Goal: Task Accomplishment & Management: Manage account settings

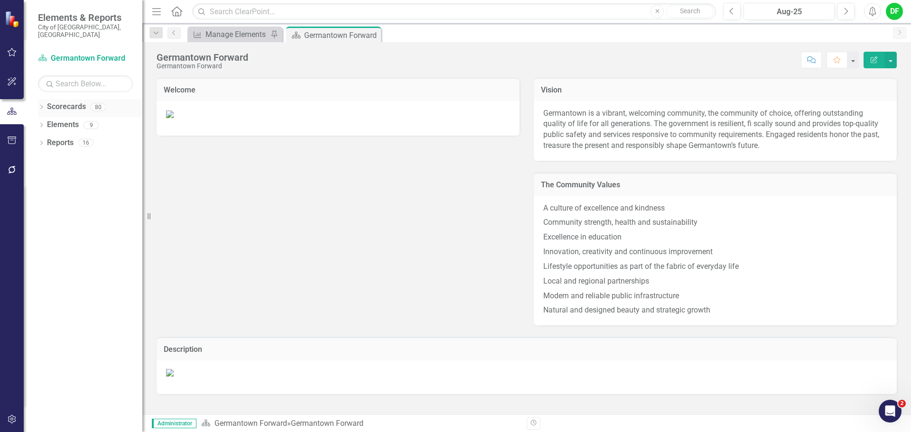
click at [44, 105] on icon "Dropdown" at bounding box center [41, 107] width 7 height 5
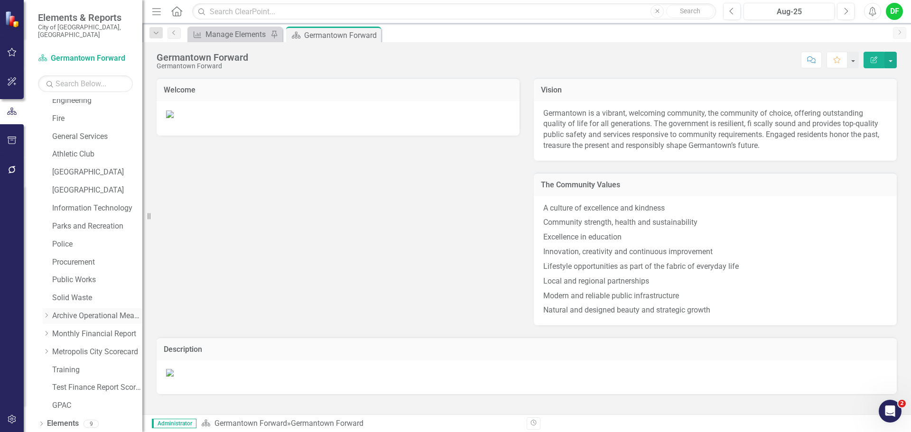
scroll to position [180, 0]
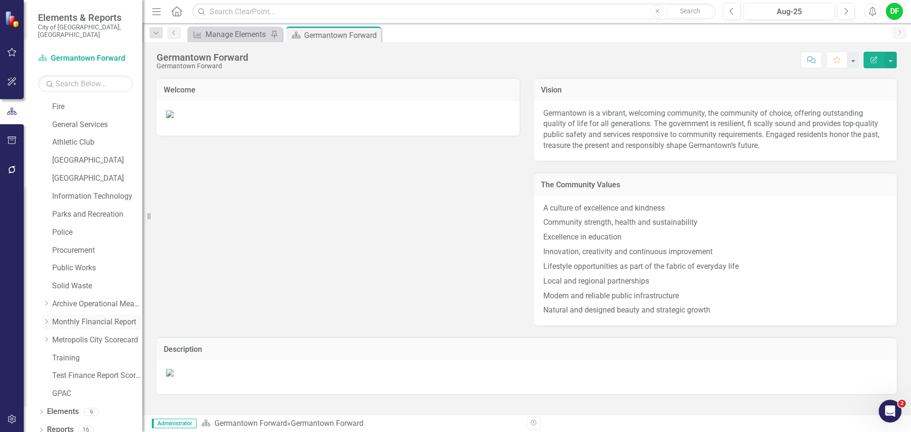
click at [46, 319] on icon "Dropdown" at bounding box center [46, 322] width 7 height 6
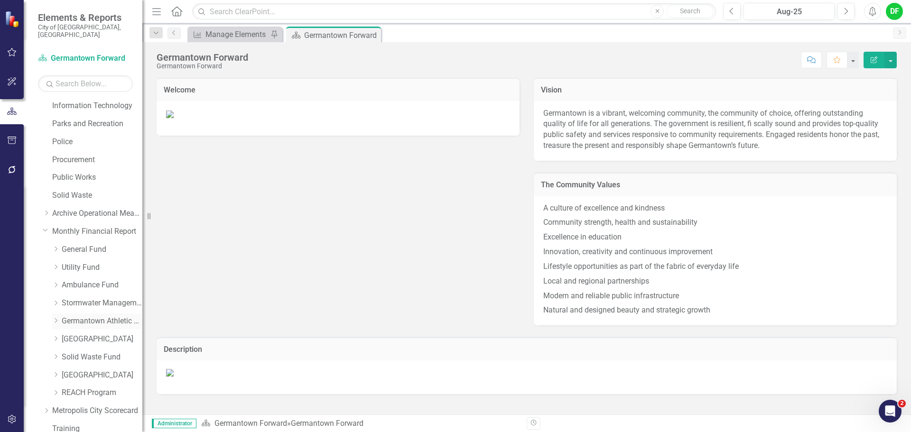
scroll to position [275, 0]
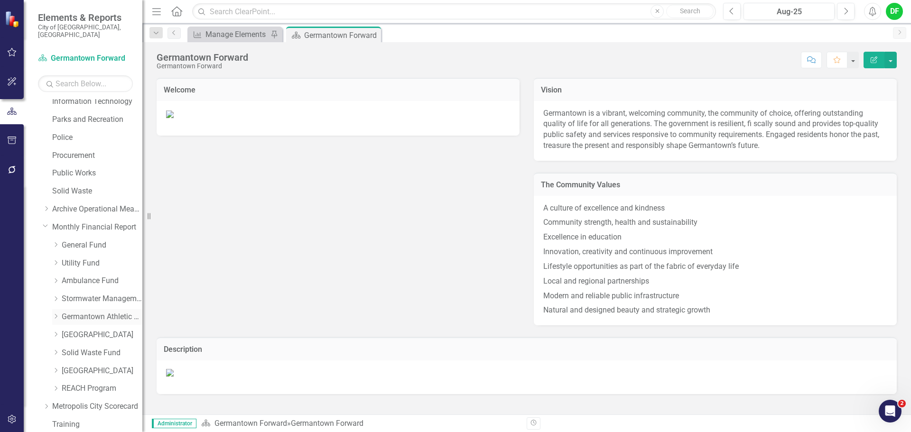
click at [83, 312] on link "Germantown Athletic Club" at bounding box center [102, 317] width 81 height 11
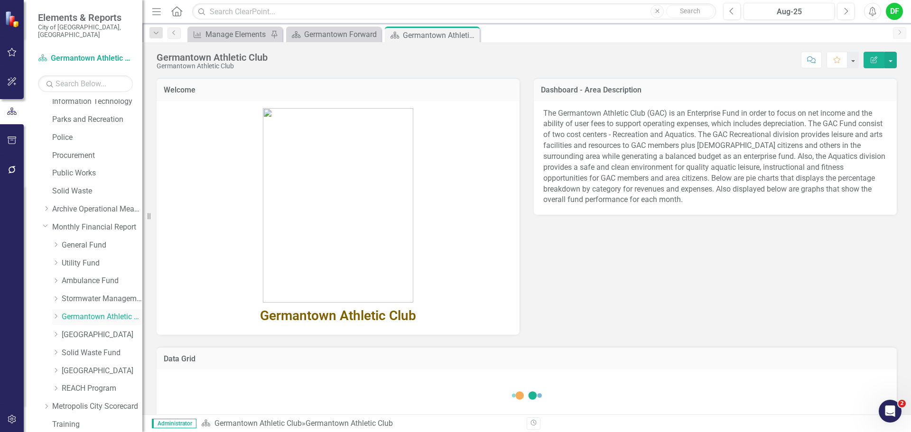
click at [56, 314] on icon "Dropdown" at bounding box center [55, 317] width 7 height 6
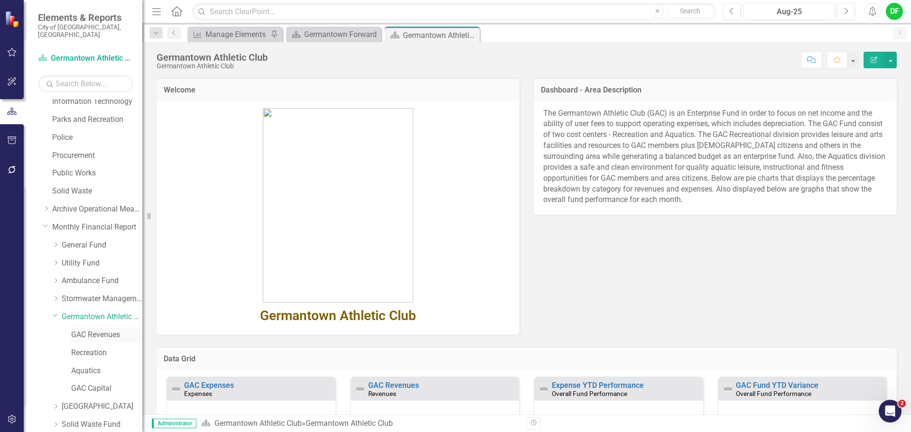
click at [89, 330] on link "GAC Revenues" at bounding box center [106, 335] width 71 height 11
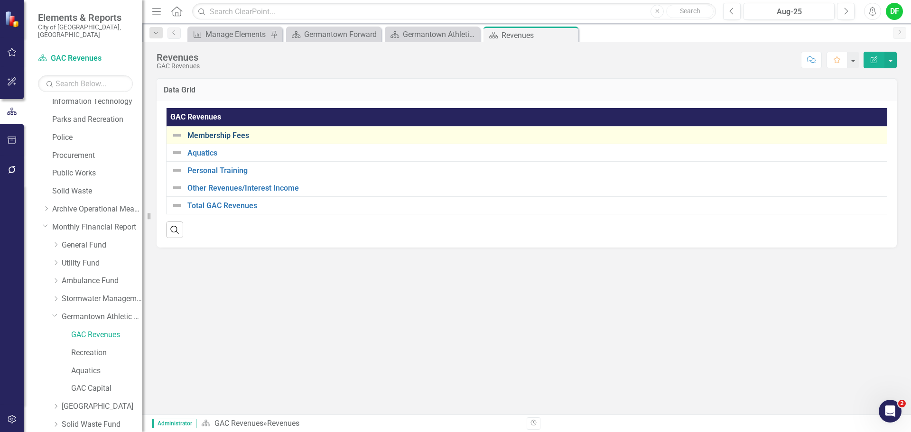
click at [236, 136] on link "Membership Fees" at bounding box center [535, 135] width 697 height 9
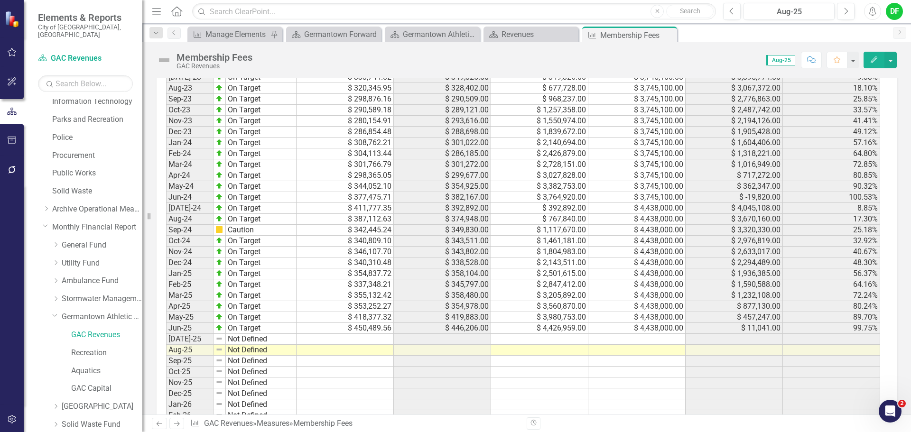
scroll to position [759, 0]
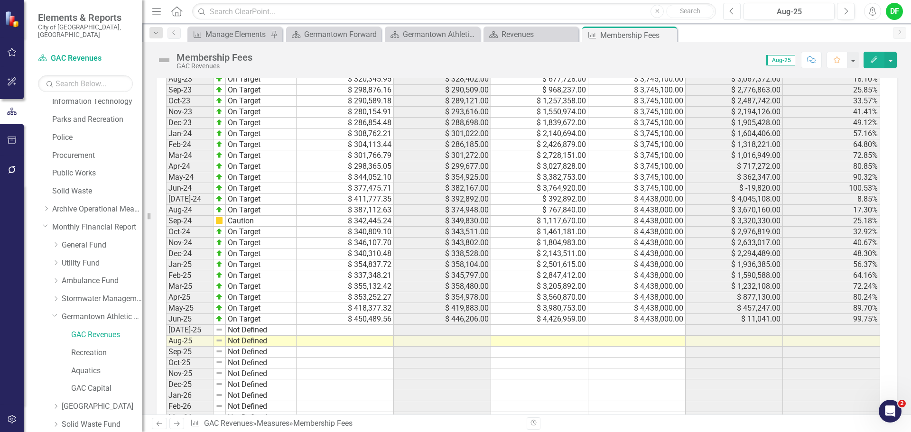
click at [727, 12] on button "Previous" at bounding box center [732, 11] width 18 height 17
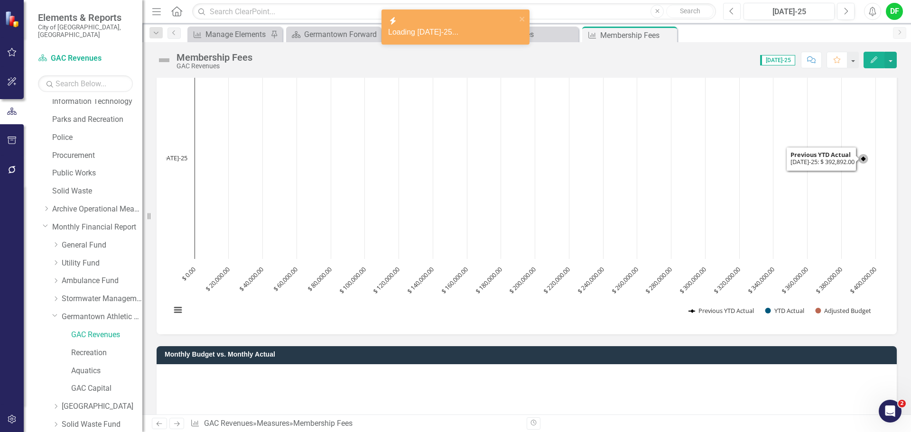
scroll to position [95, 0]
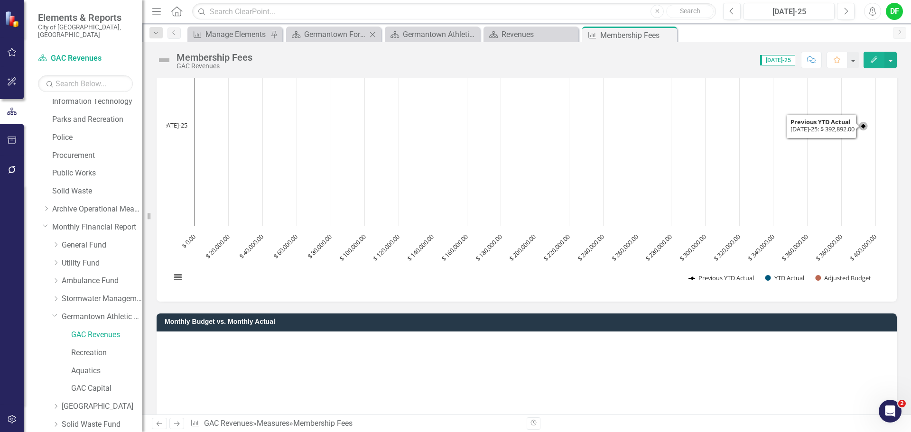
click at [356, 28] on div "Scorecard Germantown Forward Close" at bounding box center [333, 35] width 95 height 16
click at [356, 29] on div "Germantown Forward" at bounding box center [335, 34] width 63 height 12
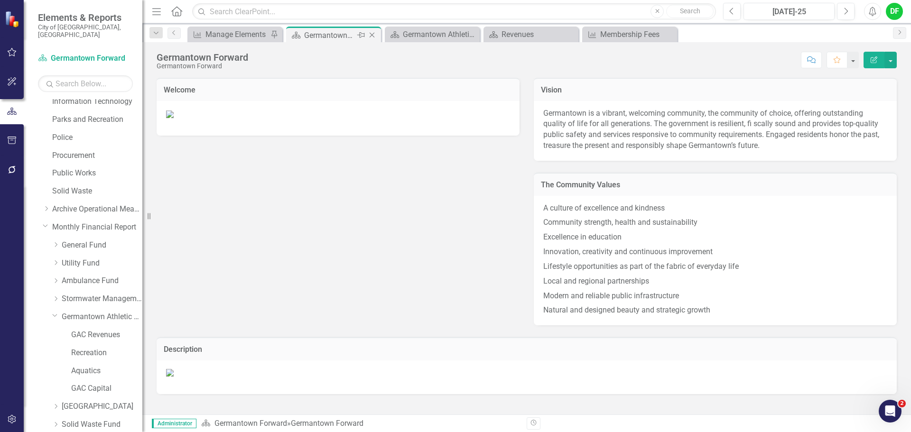
click at [377, 34] on icon "Close" at bounding box center [371, 35] width 9 height 8
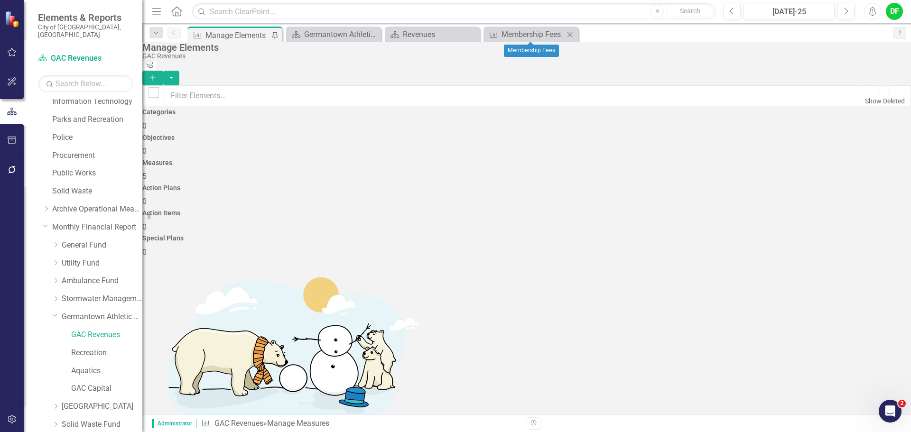
click at [512, 40] on div "Measure Membership Fees Close" at bounding box center [531, 35] width 95 height 16
click at [515, 32] on div "Membership Fees" at bounding box center [533, 34] width 63 height 12
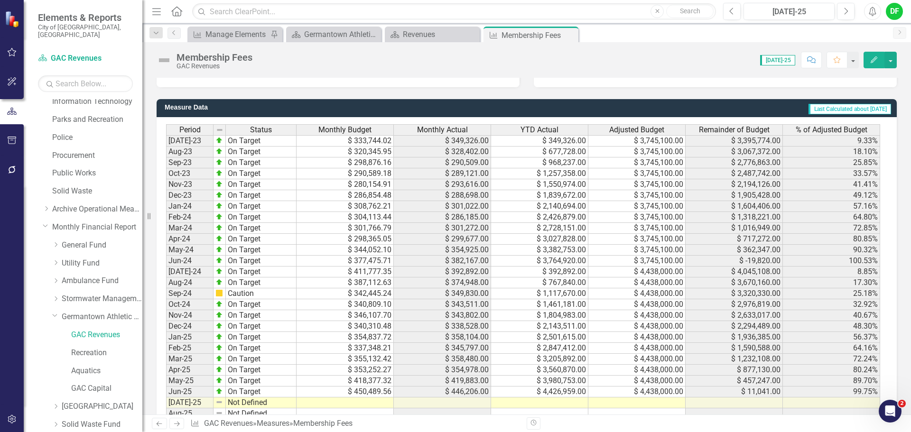
scroll to position [712, 0]
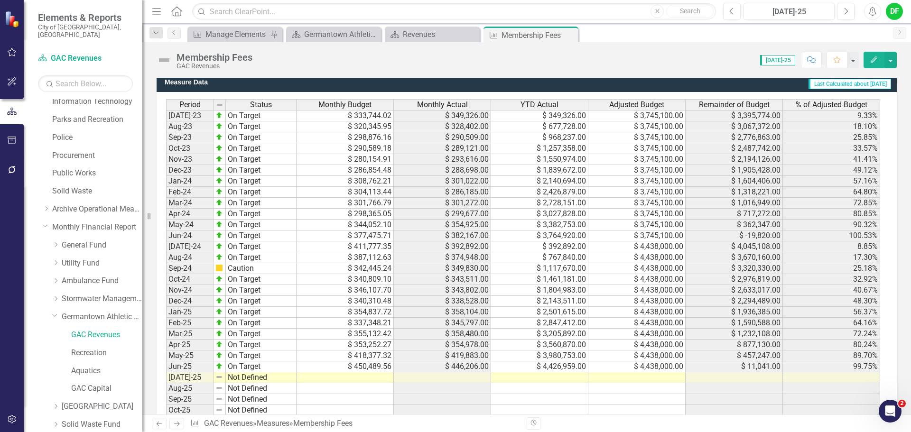
click at [644, 380] on td at bounding box center [636, 377] width 97 height 11
click at [623, 378] on td at bounding box center [636, 377] width 97 height 11
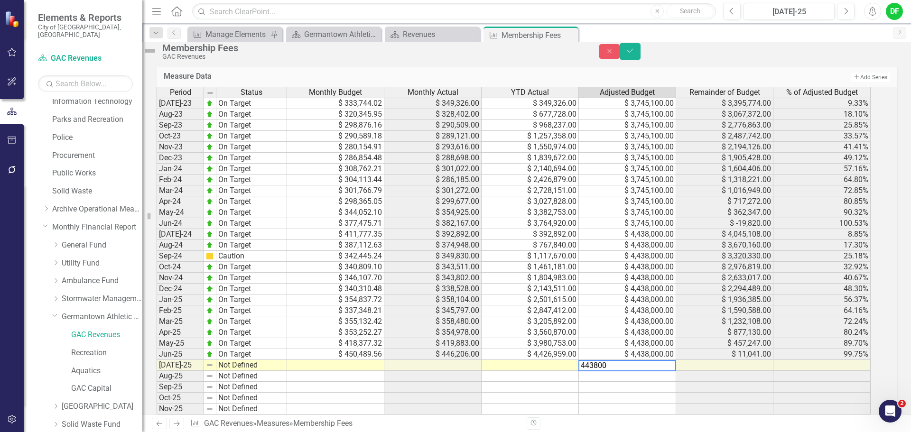
type textarea "4438000"
type textarea "476065"
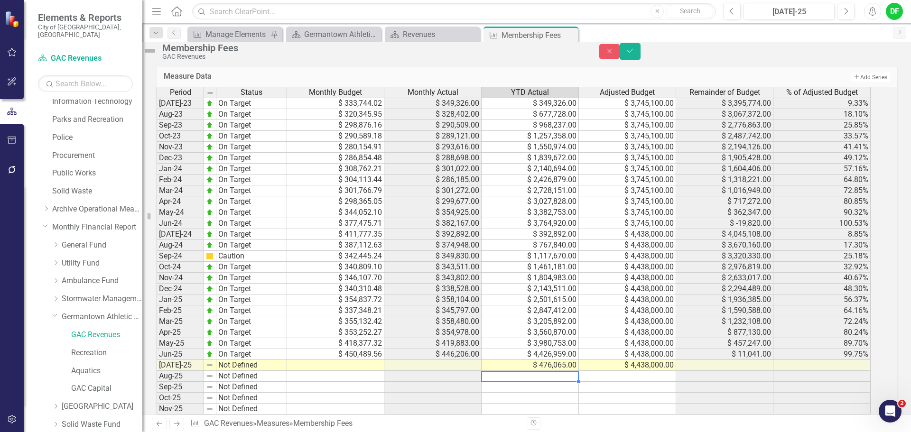
click at [369, 371] on td at bounding box center [335, 365] width 97 height 11
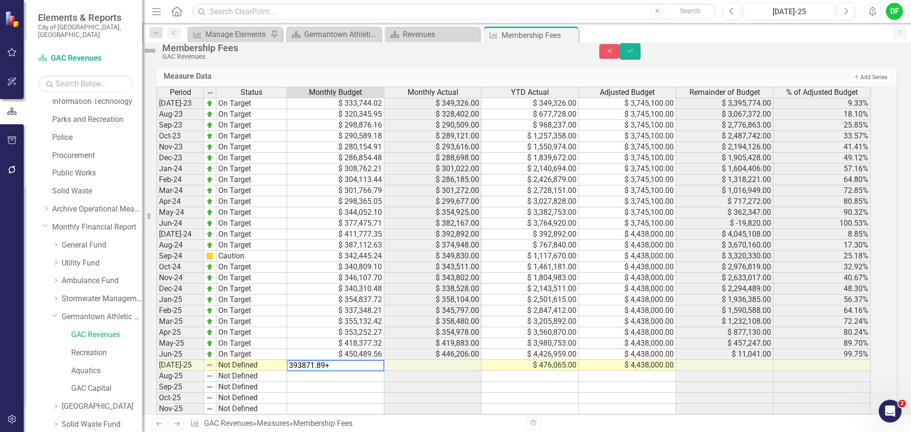
type textarea "393871.89"
click at [155, 50] on div "Membership Fees GAC Revenues" at bounding box center [363, 51] width 443 height 18
click at [158, 58] on img at bounding box center [149, 50] width 15 height 15
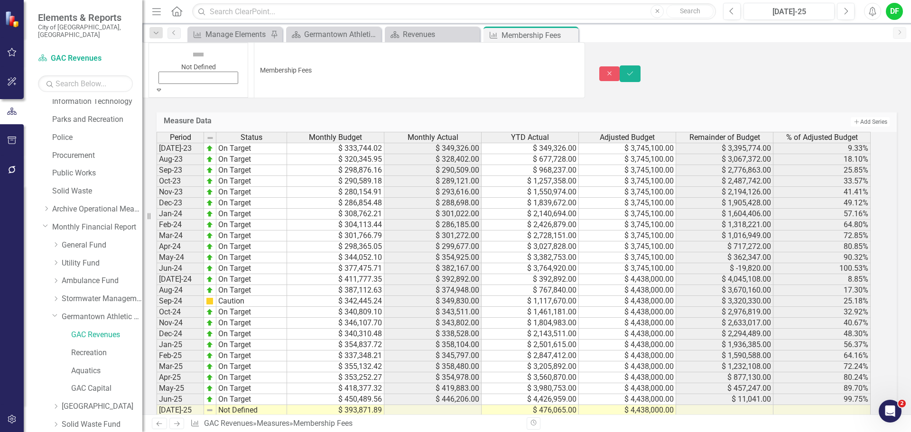
click at [163, 86] on icon "Expand" at bounding box center [159, 89] width 9 height 7
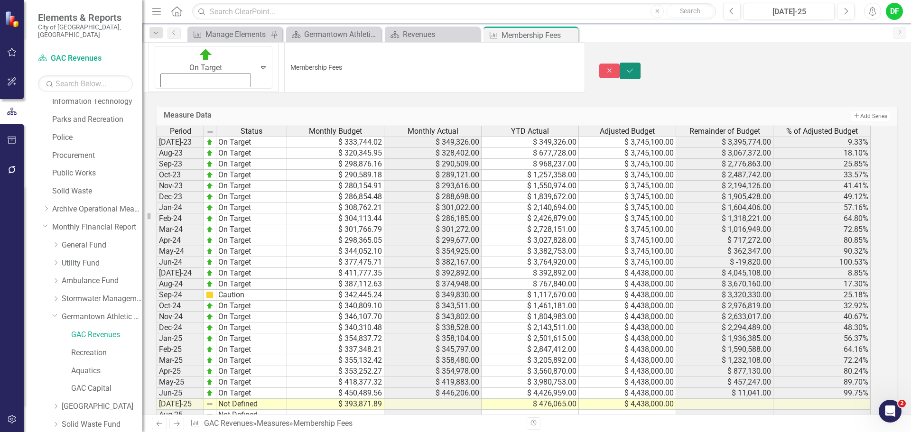
click at [633, 68] on icon "submit" at bounding box center [630, 70] width 6 height 4
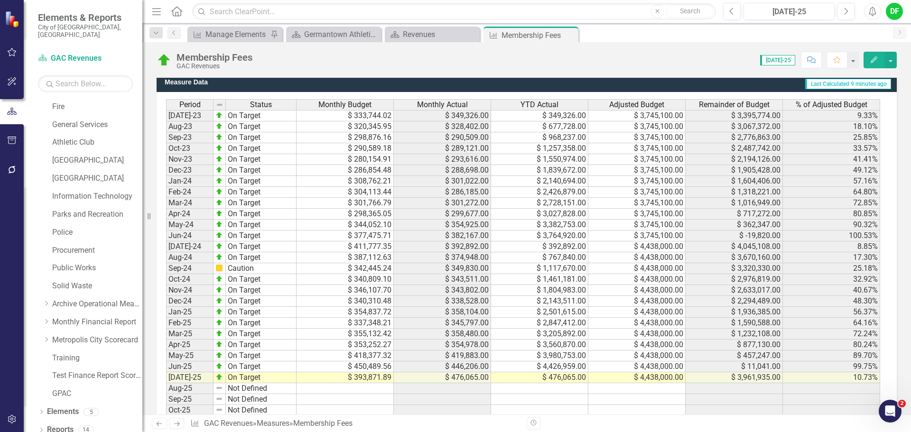
scroll to position [824, 0]
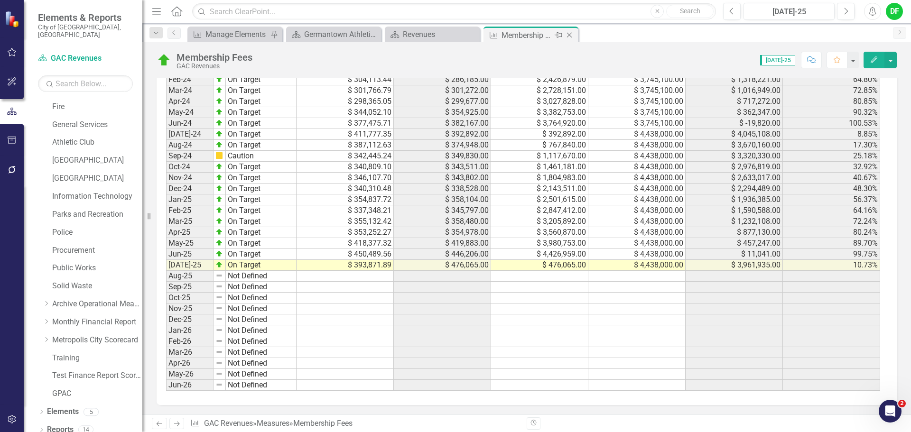
click at [571, 34] on icon "Close" at bounding box center [569, 35] width 9 height 8
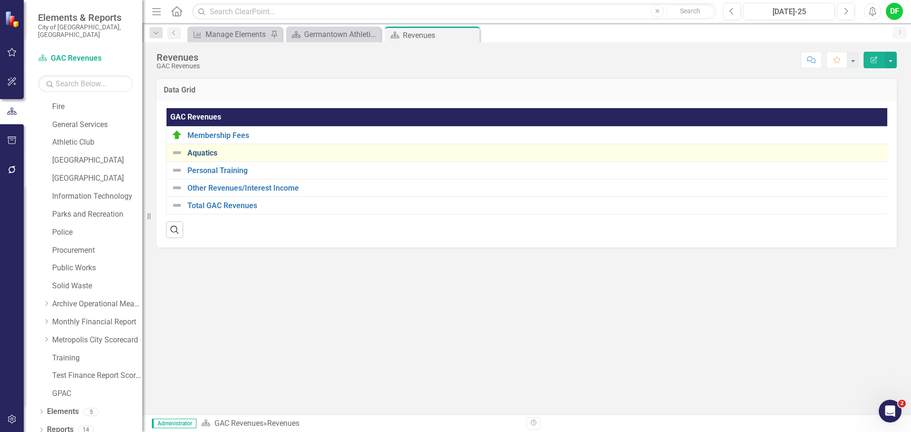
click at [199, 155] on link "Aquatics" at bounding box center [535, 153] width 697 height 9
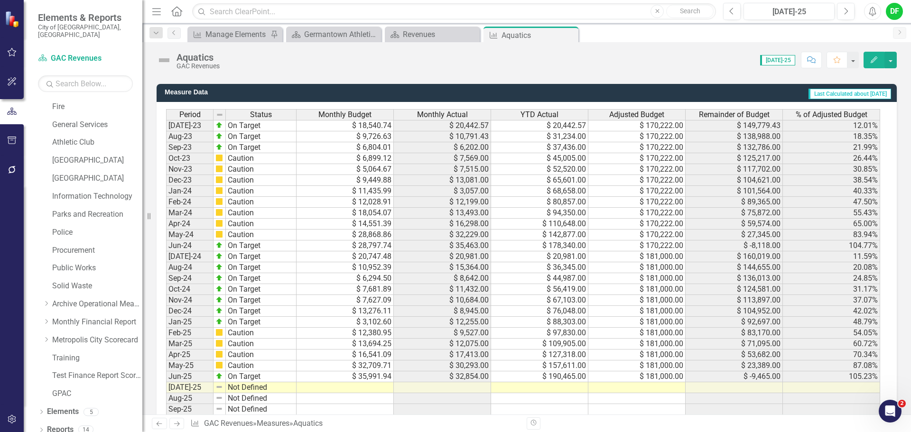
scroll to position [824, 0]
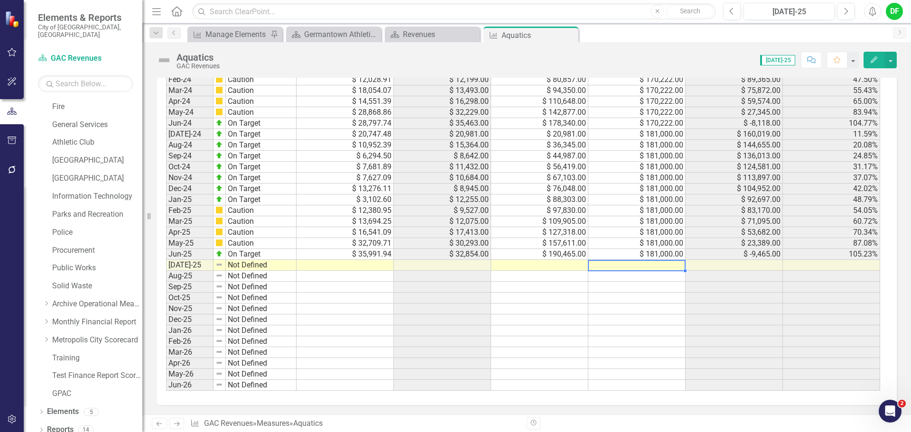
click at [662, 264] on td at bounding box center [636, 265] width 97 height 11
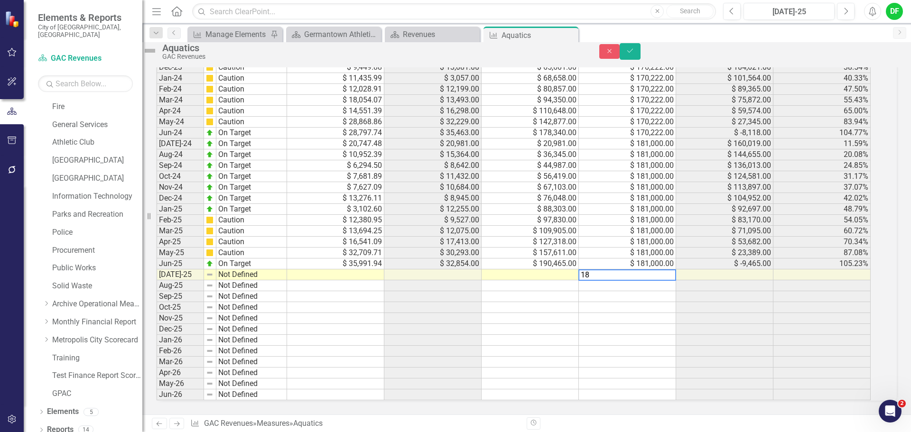
scroll to position [829, 0]
type textarea "181000"
click at [545, 270] on td at bounding box center [530, 275] width 97 height 11
type textarea "30409"
click at [330, 270] on td at bounding box center [335, 275] width 97 height 11
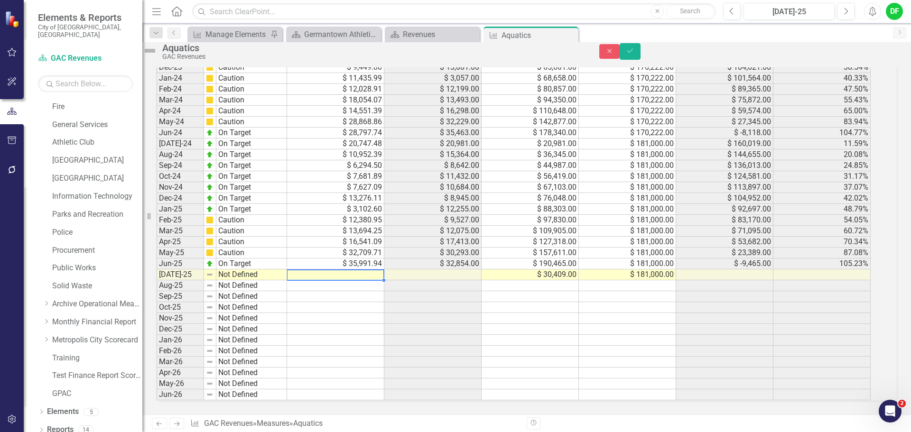
drag, startPoint x: 354, startPoint y: 277, endPoint x: 353, endPoint y: 272, distance: 5.3
click at [353, 280] on td at bounding box center [335, 285] width 97 height 11
click at [353, 270] on td at bounding box center [335, 275] width 97 height 11
type textarea "19938.37"
click at [158, 55] on img at bounding box center [149, 50] width 15 height 15
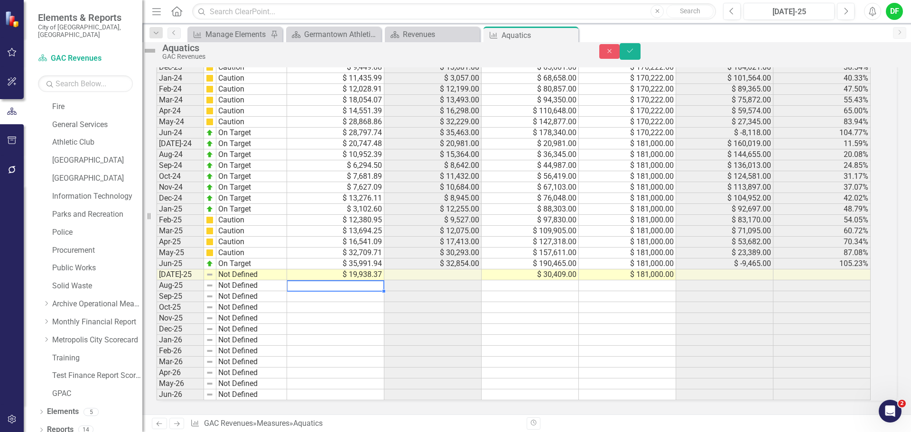
click at [158, 55] on img at bounding box center [149, 50] width 15 height 15
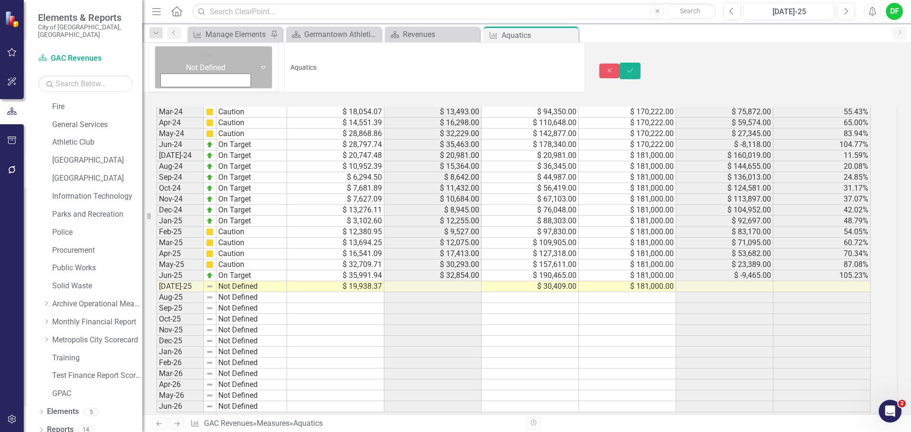
click at [259, 64] on icon "Expand" at bounding box center [263, 68] width 9 height 8
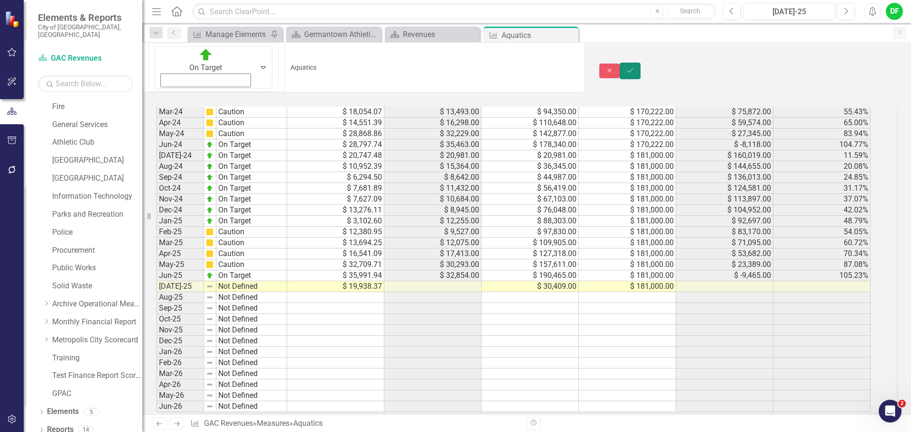
click at [634, 67] on icon "Save" at bounding box center [630, 70] width 9 height 7
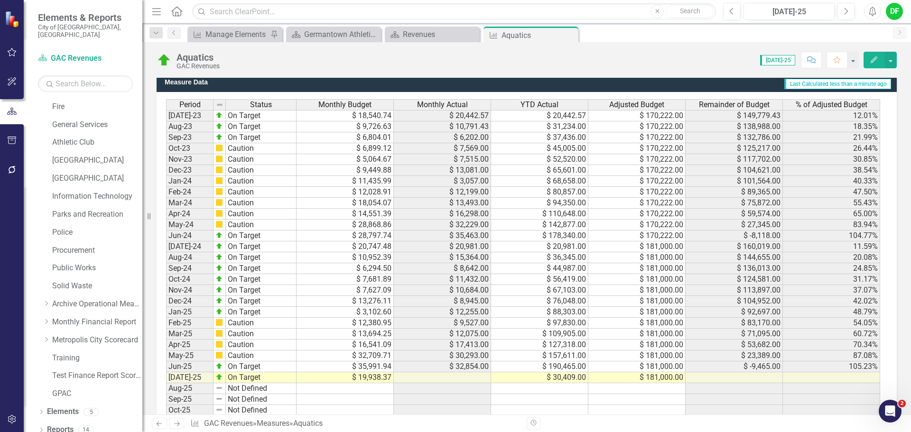
scroll to position [824, 0]
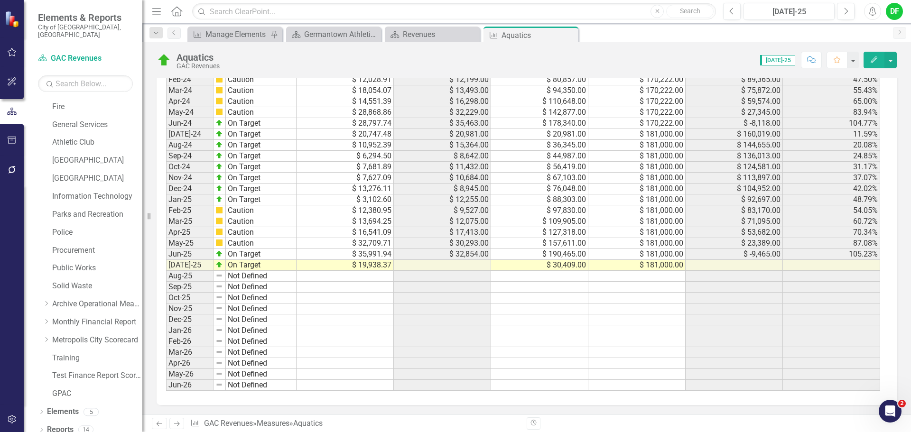
click at [574, 290] on td at bounding box center [539, 287] width 97 height 11
click at [630, 270] on td "$ 181,000.00" at bounding box center [636, 265] width 97 height 11
click at [630, 269] on td "$ 181,000.00" at bounding box center [636, 265] width 97 height 11
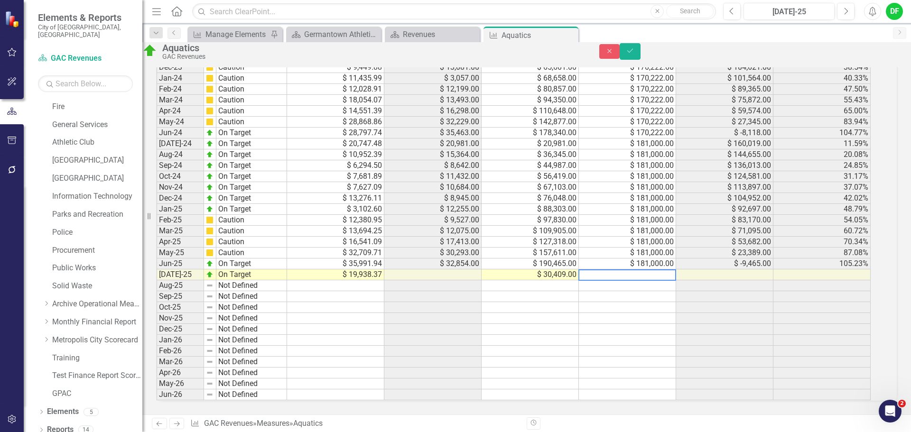
scroll to position [829, 0]
click at [641, 51] on button "Save" at bounding box center [630, 51] width 21 height 17
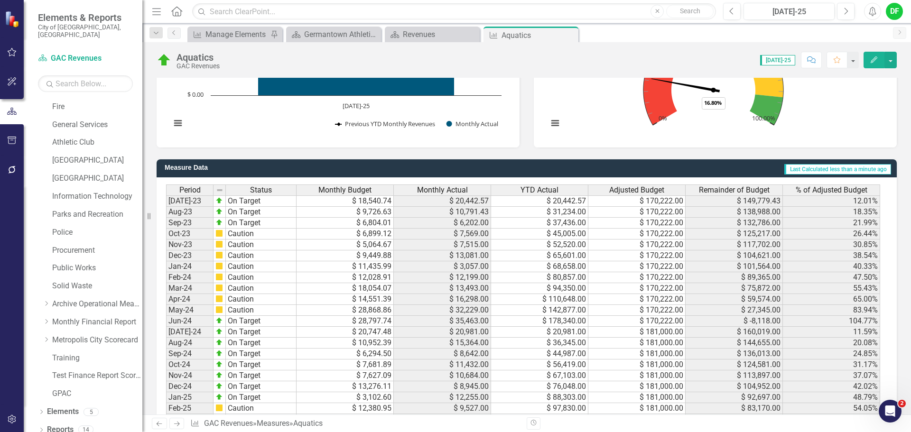
scroll to position [824, 0]
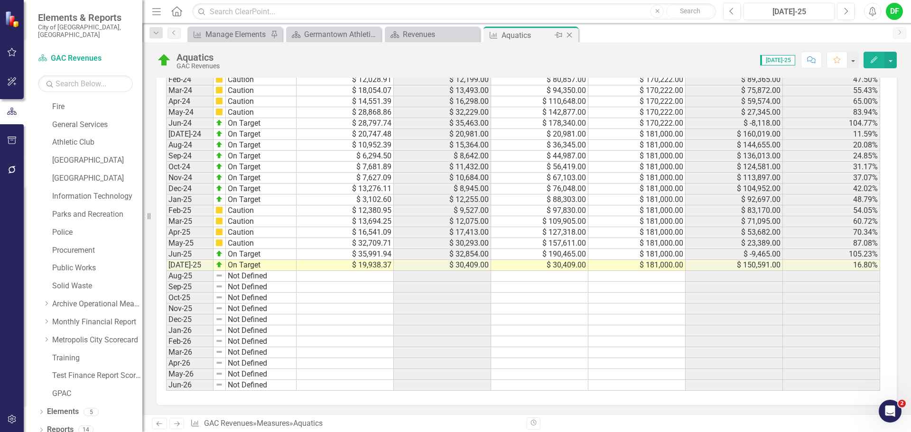
click at [570, 35] on icon "Close" at bounding box center [569, 35] width 9 height 8
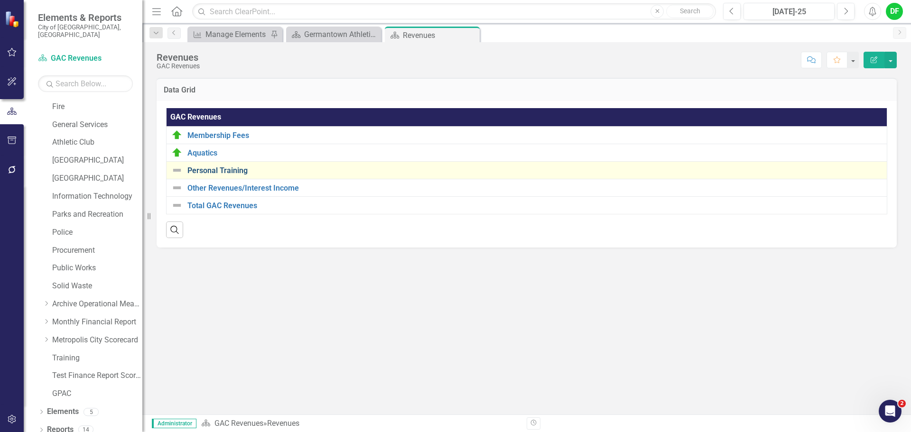
click at [211, 172] on link "Personal Training" at bounding box center [534, 171] width 695 height 9
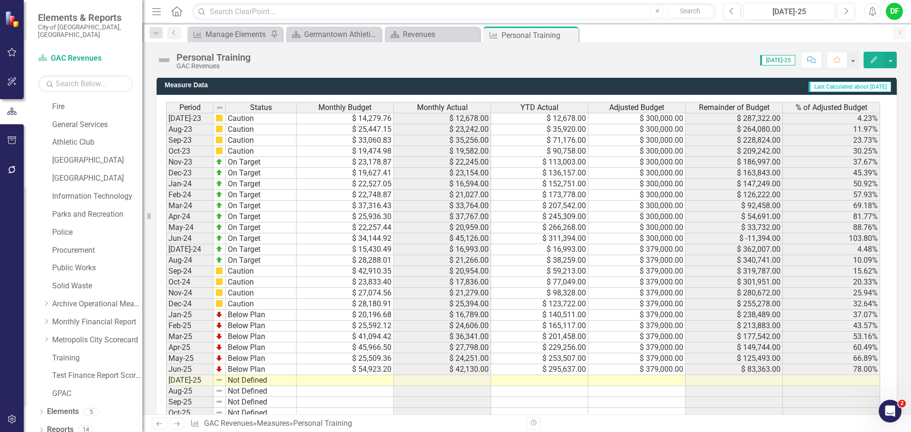
scroll to position [712, 0]
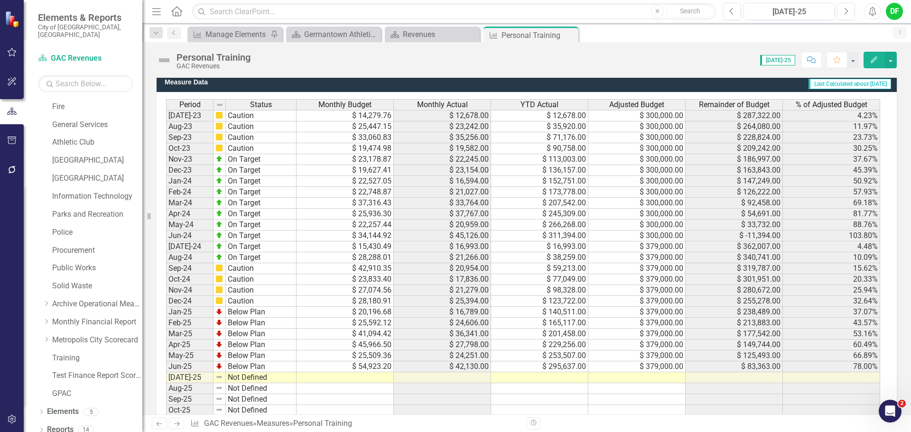
click at [663, 377] on td at bounding box center [636, 377] width 97 height 11
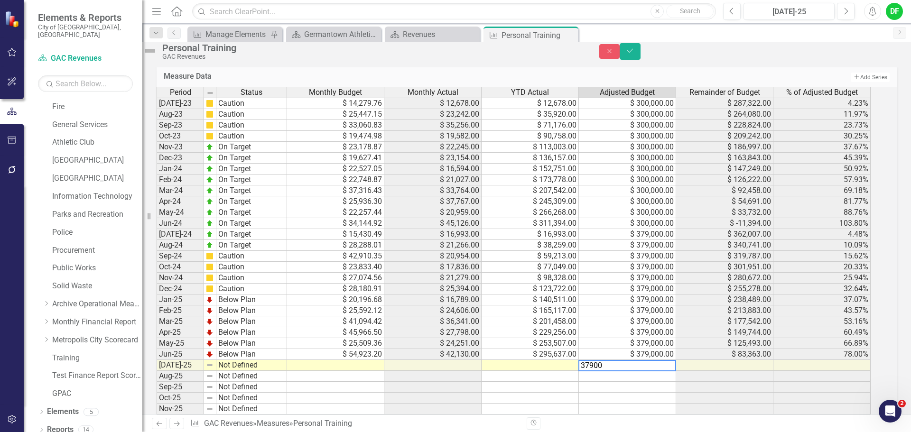
type textarea "379000"
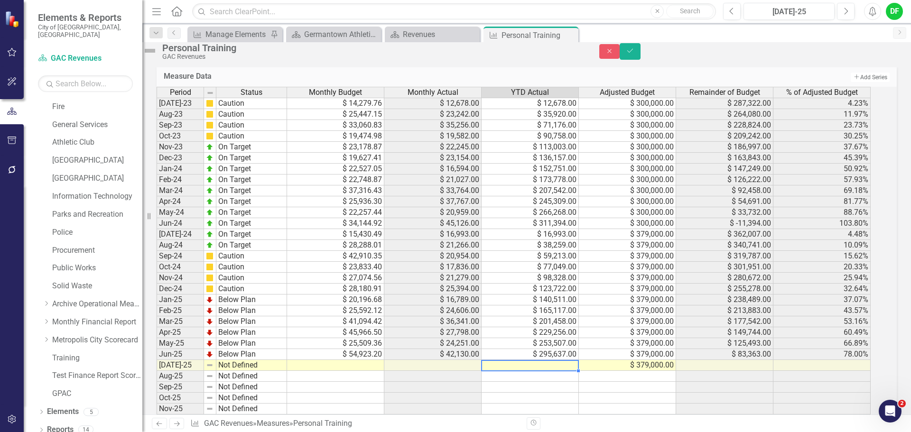
scroll to position [759, 0]
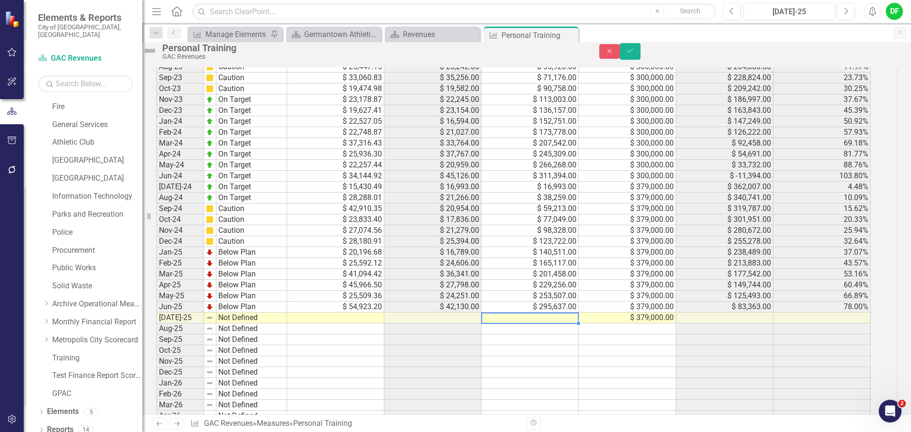
click at [515, 324] on td at bounding box center [530, 318] width 97 height 11
click at [379, 324] on td at bounding box center [335, 318] width 97 height 11
type textarea "1"
type textarea "21784.64"
click at [158, 52] on img at bounding box center [149, 50] width 15 height 15
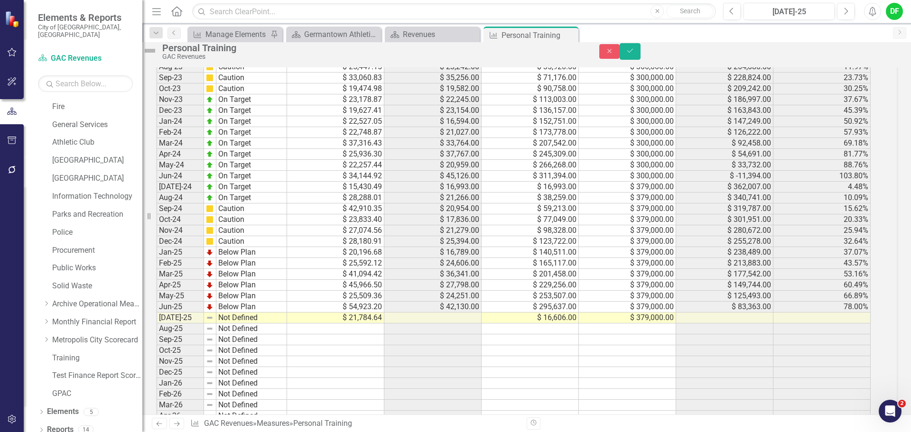
click at [158, 52] on img at bounding box center [149, 50] width 15 height 15
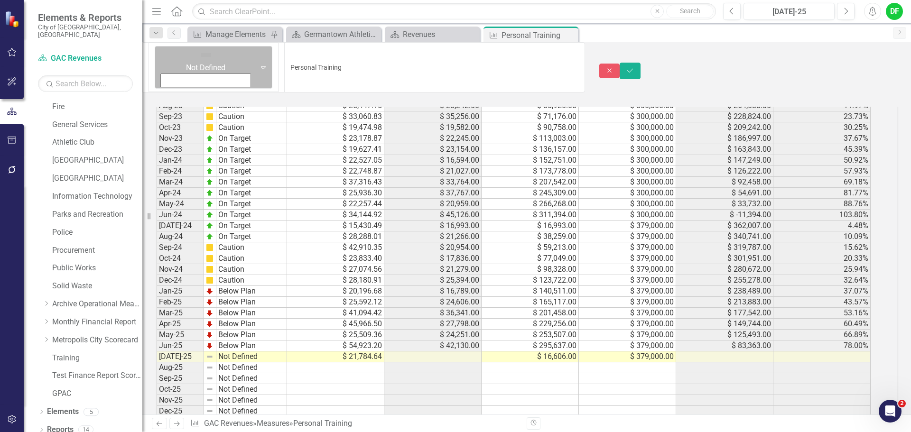
click at [255, 61] on div "Expand" at bounding box center [263, 68] width 17 height 42
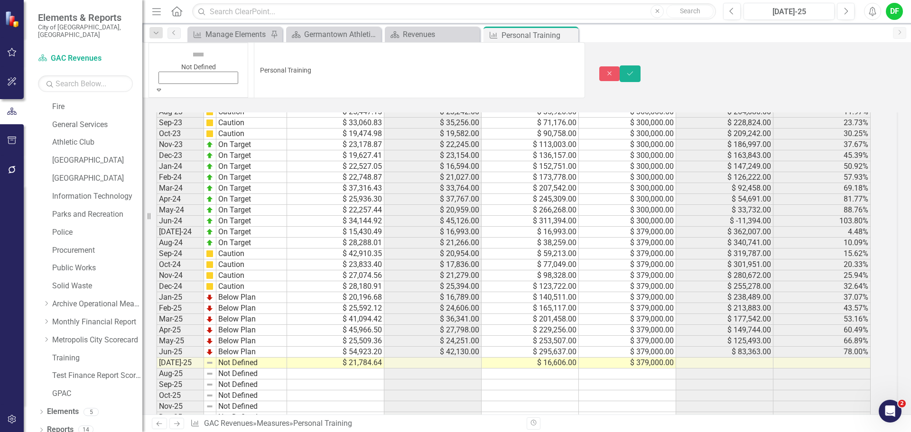
click at [641, 65] on button "Save" at bounding box center [630, 73] width 21 height 17
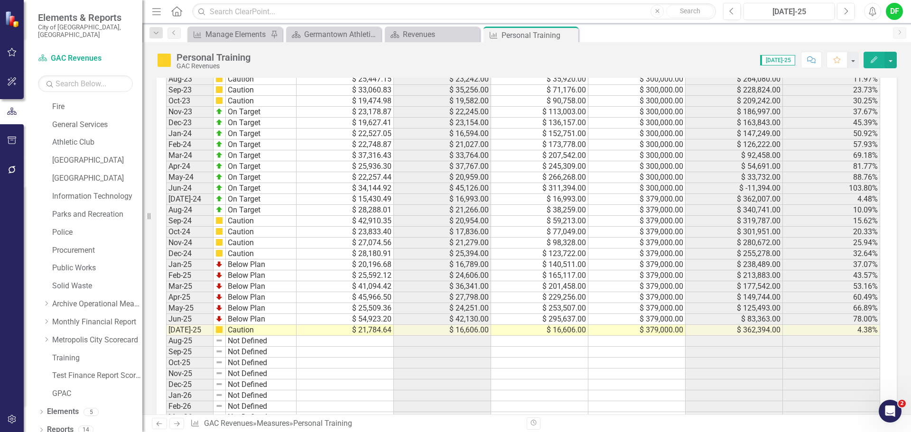
click at [669, 192] on td "$ 300,000.00" at bounding box center [636, 188] width 97 height 11
click at [666, 197] on td "$ 379,000.00" at bounding box center [636, 199] width 97 height 11
